Goal: Task Accomplishment & Management: Use online tool/utility

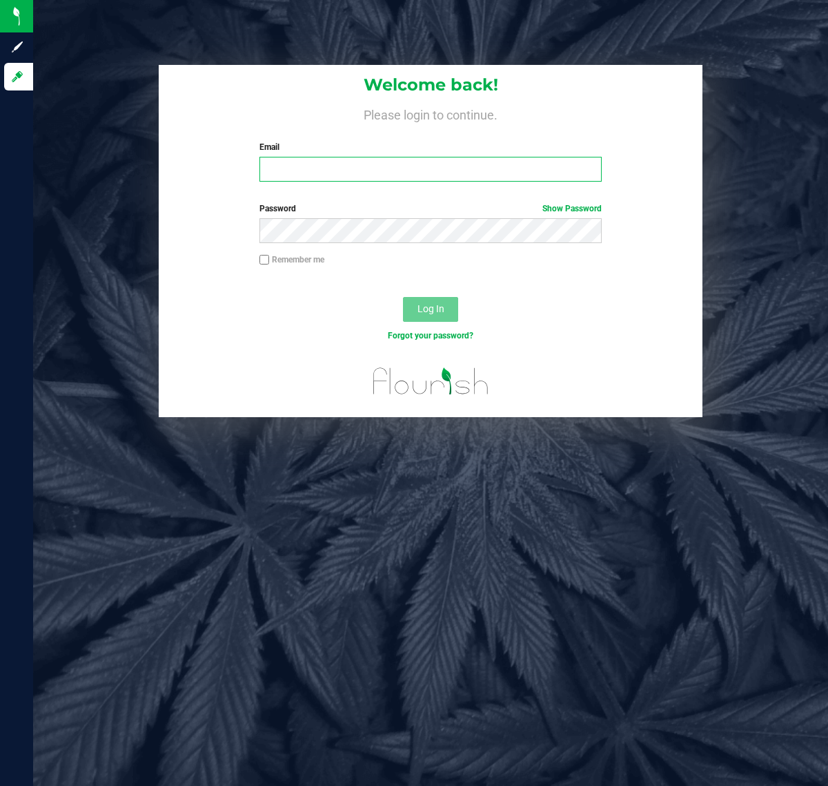
click at [342, 164] on input "Email" at bounding box center [431, 169] width 342 height 25
type input "[EMAIL_ADDRESS][DOMAIN_NAME]"
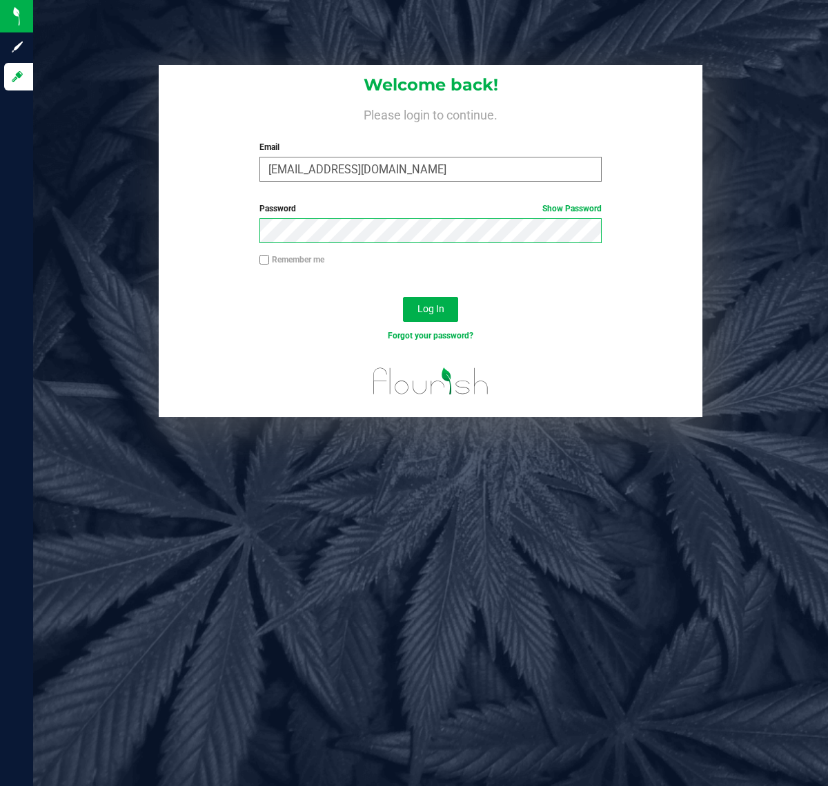
click at [403, 297] on button "Log In" at bounding box center [430, 309] width 55 height 25
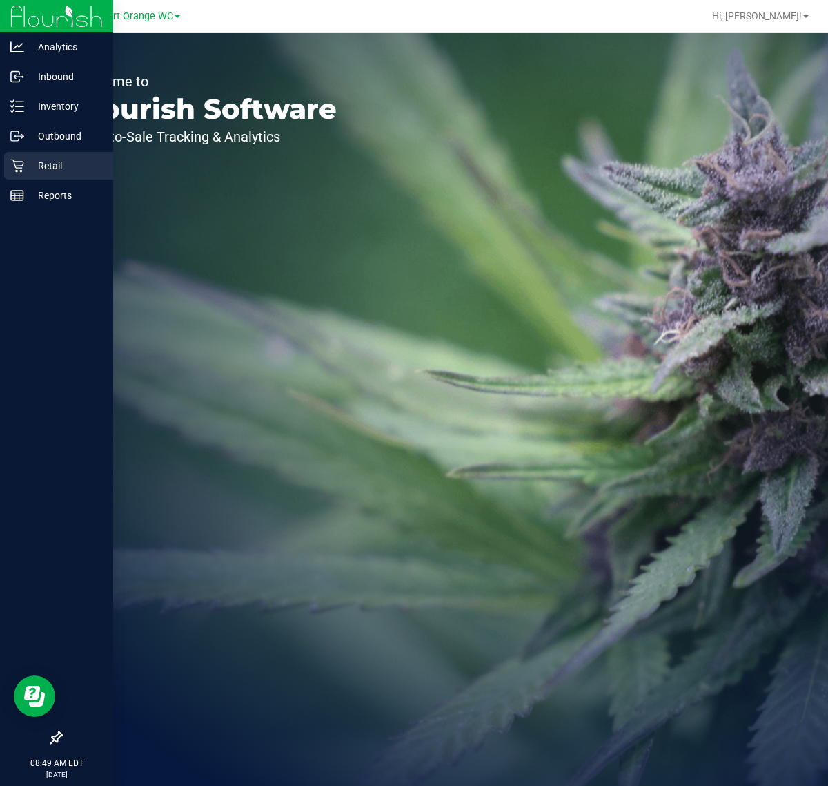
click at [19, 173] on div "Retail" at bounding box center [58, 166] width 109 height 28
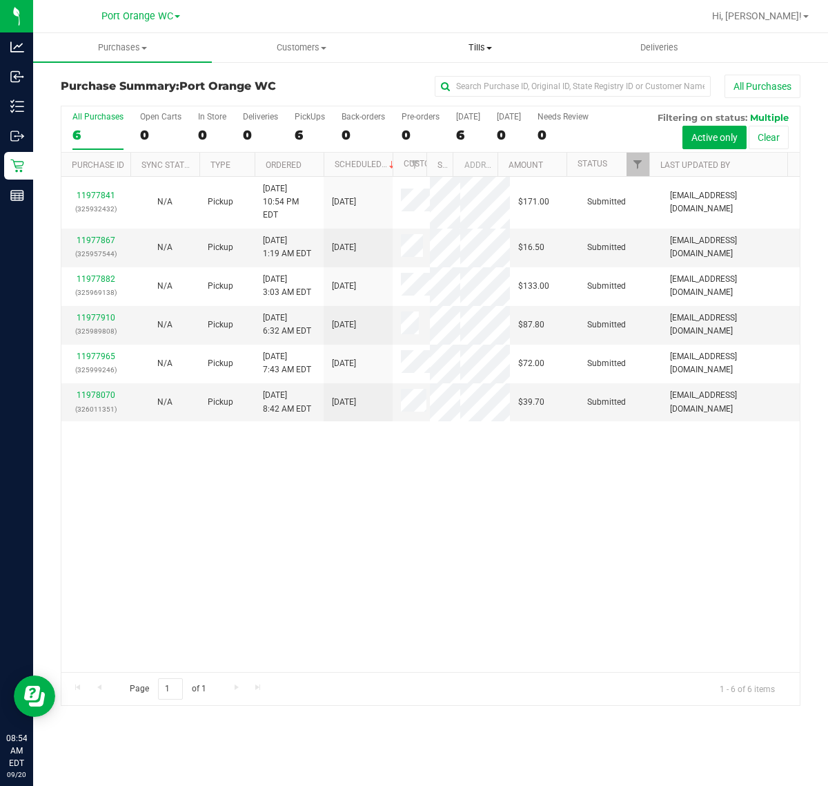
click at [464, 47] on span "Tills" at bounding box center [479, 47] width 177 height 12
click at [436, 74] on ul "Manage tills Reconcile e-payments" at bounding box center [480, 92] width 179 height 58
click at [436, 77] on span "Manage tills" at bounding box center [437, 83] width 93 height 12
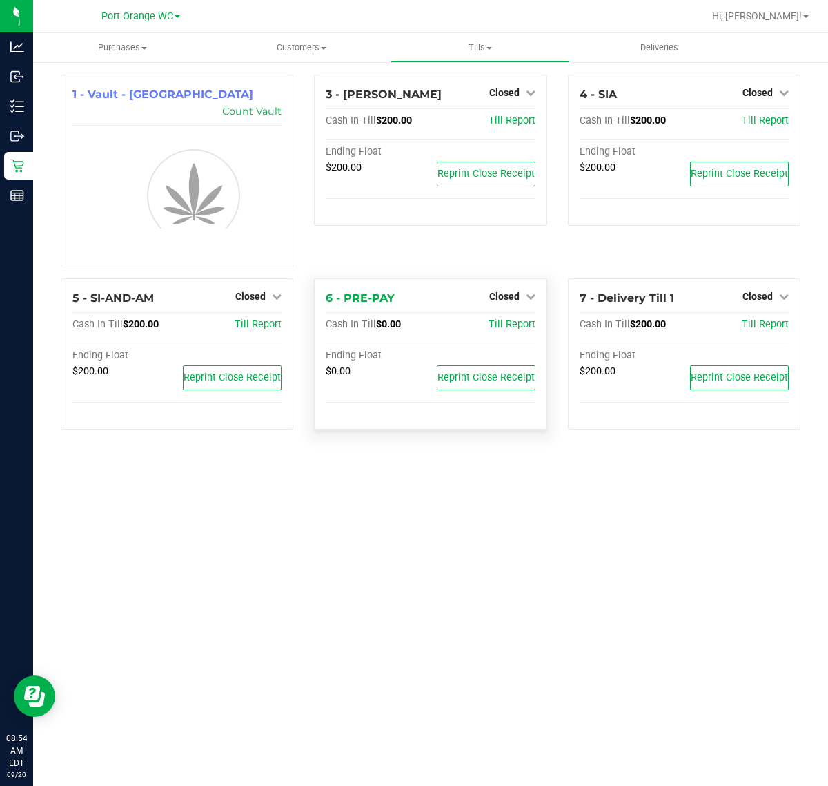
click at [507, 288] on div "Closed" at bounding box center [512, 296] width 46 height 17
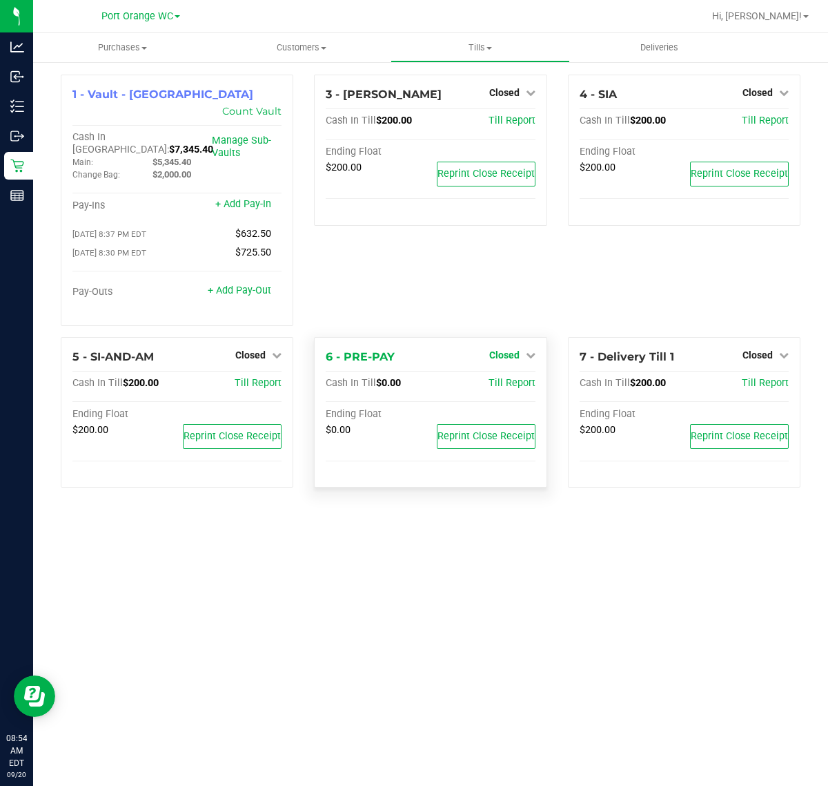
click at [502, 349] on span "Closed" at bounding box center [504, 354] width 30 height 11
click at [494, 378] on link "Open Till" at bounding box center [504, 383] width 37 height 11
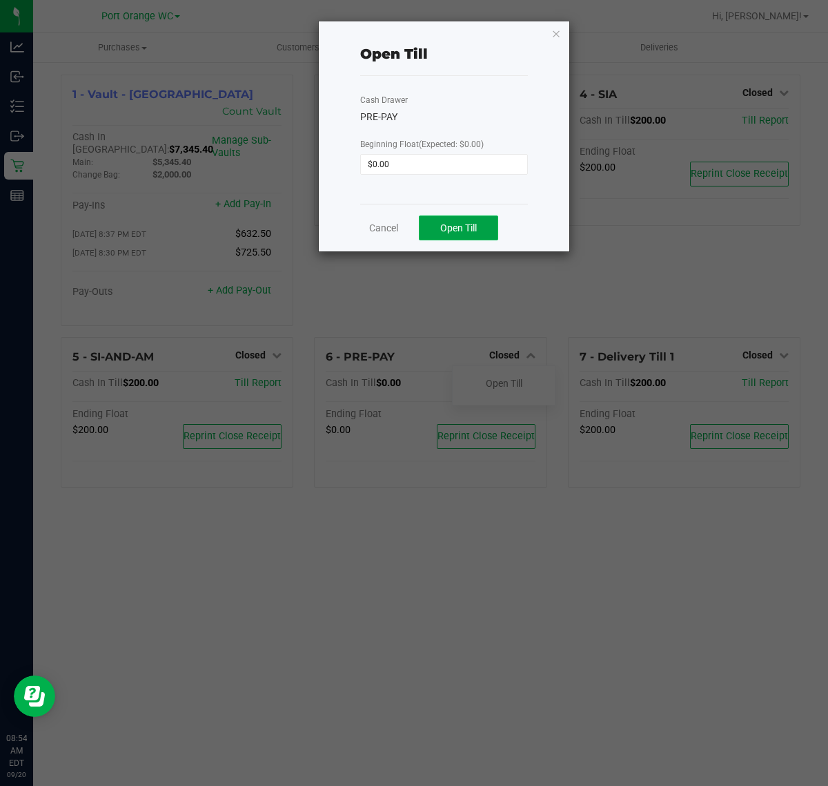
drag, startPoint x: 449, startPoint y: 231, endPoint x: 467, endPoint y: 231, distance: 18.6
click at [447, 231] on span "Open Till" at bounding box center [458, 227] width 37 height 11
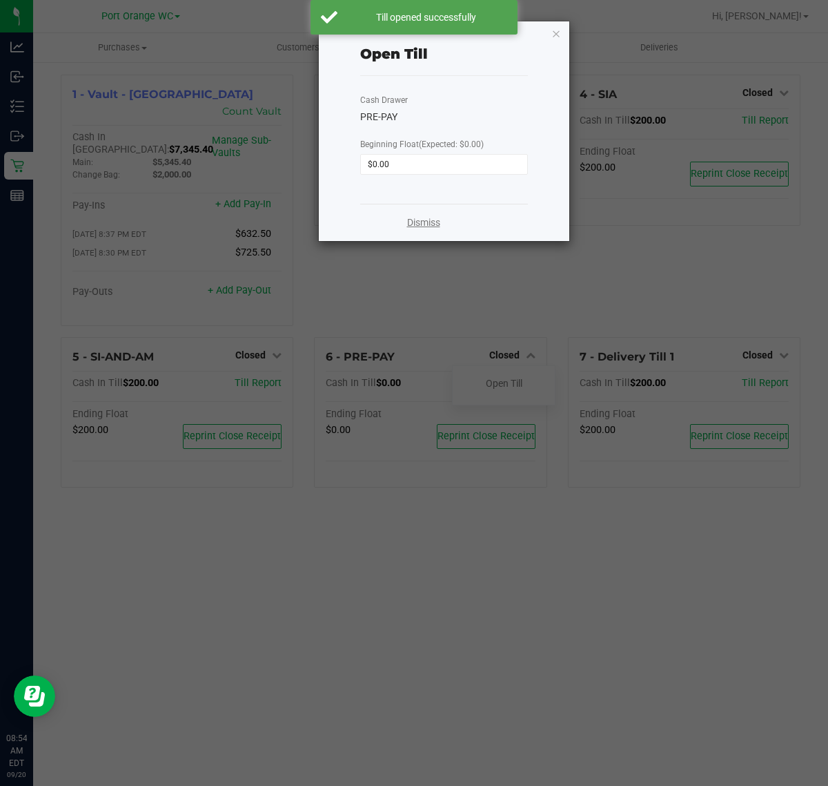
click at [425, 228] on link "Dismiss" at bounding box center [423, 222] width 33 height 14
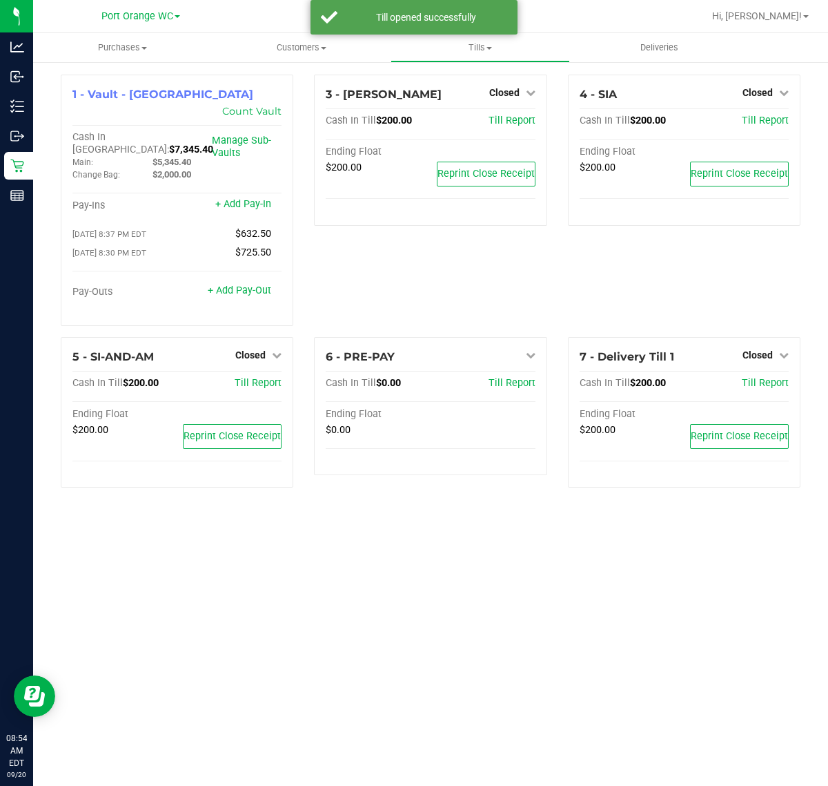
drag, startPoint x: 592, startPoint y: 287, endPoint x: 625, endPoint y: 281, distance: 32.9
click at [594, 287] on div "4 - SIA Closed Open Till Cash In Till $200.00 Till Report Ending Float $200.00 …" at bounding box center [684, 206] width 253 height 262
